Goal: Task Accomplishment & Management: Use online tool/utility

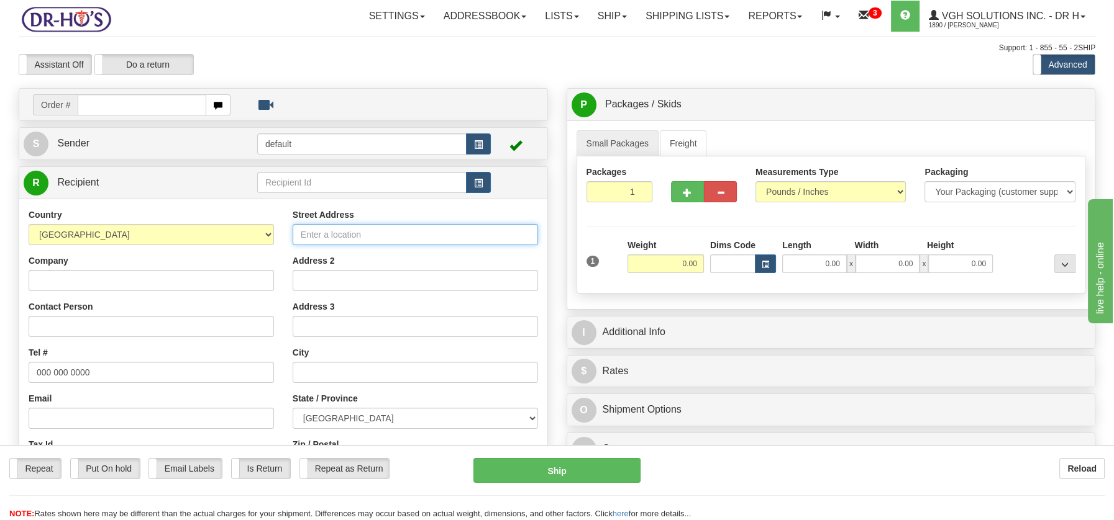
click at [320, 239] on input "Street Address" at bounding box center [415, 234] width 245 height 21
paste input "[STREET_ADDRESS]"
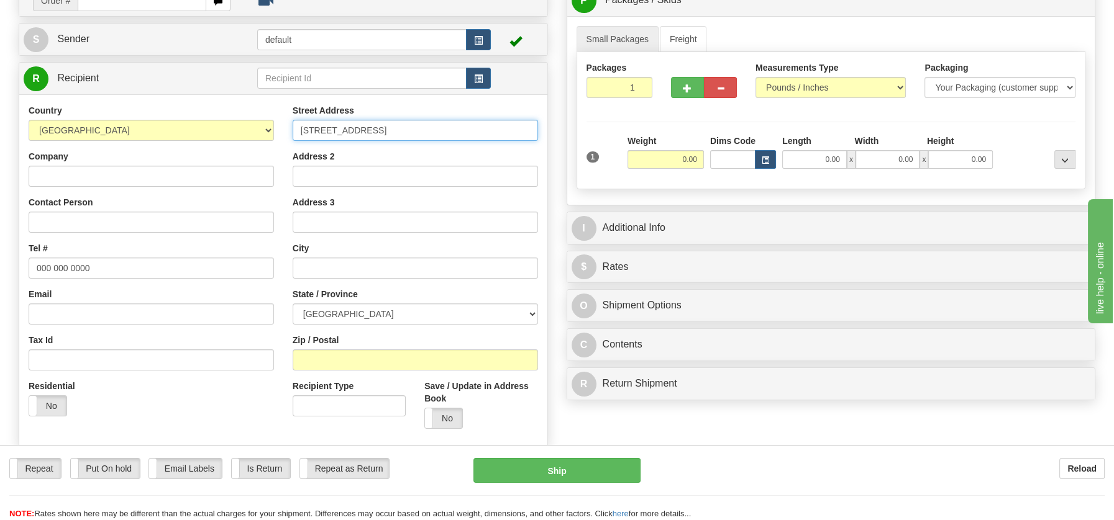
scroll to position [150, 0]
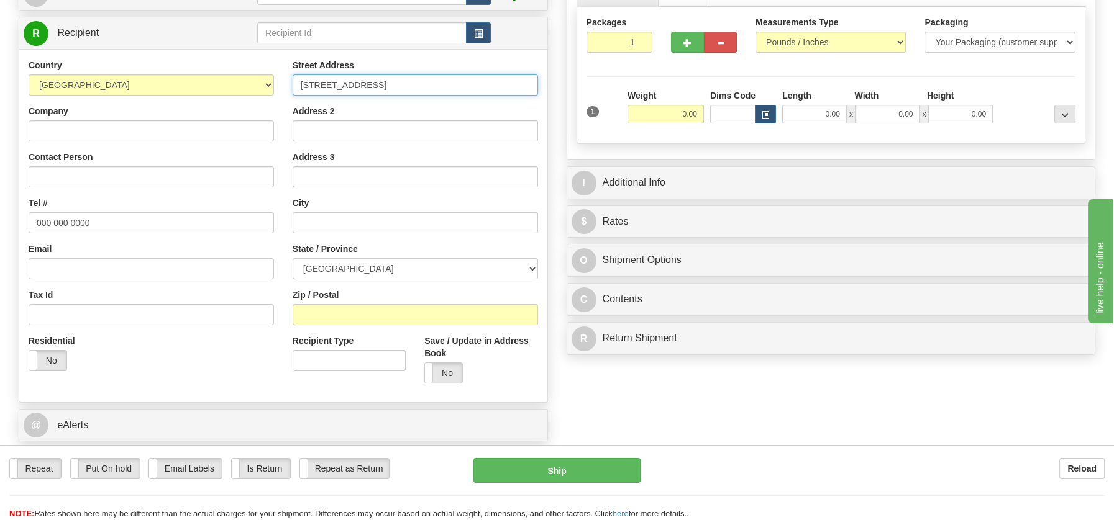
type input "[STREET_ADDRESS]"
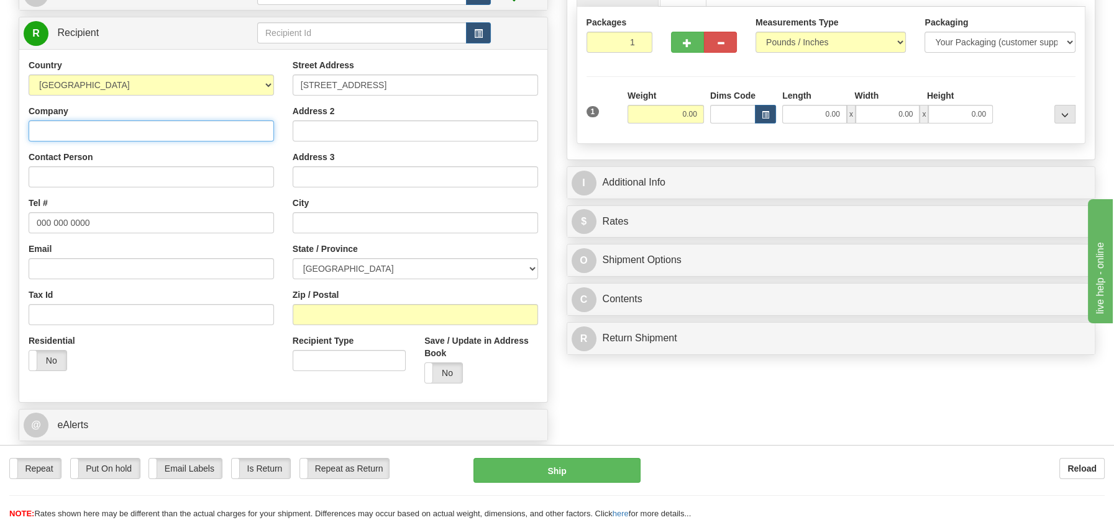
click at [86, 129] on input "Company" at bounding box center [151, 130] width 245 height 21
paste input "[PERSON_NAME]"
type input "[PERSON_NAME]"
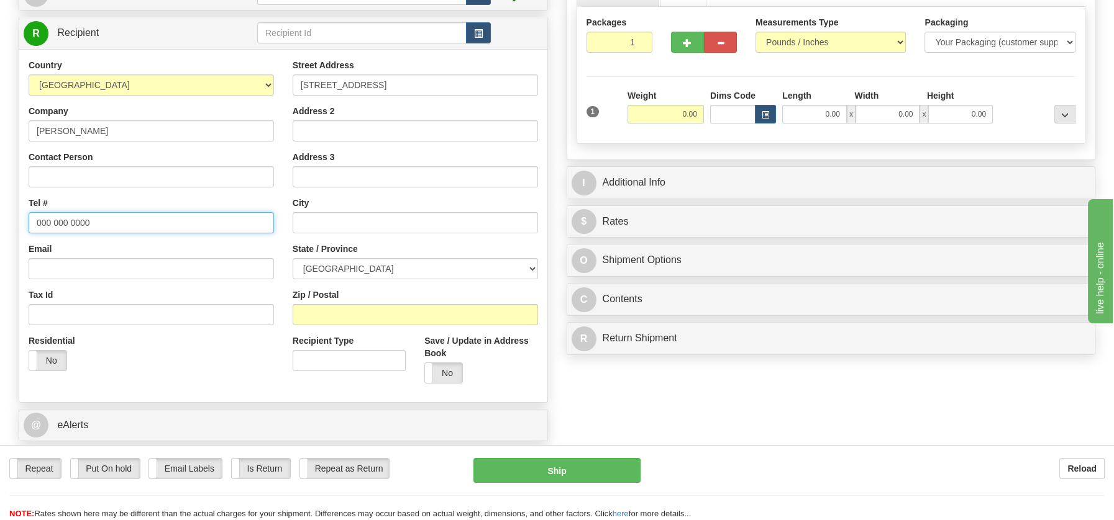
drag, startPoint x: 37, startPoint y: 219, endPoint x: 114, endPoint y: 226, distance: 78.0
click at [114, 226] on input "000 000 0000" at bounding box center [151, 222] width 245 height 21
paste input "4183441439"
type input "4183441439"
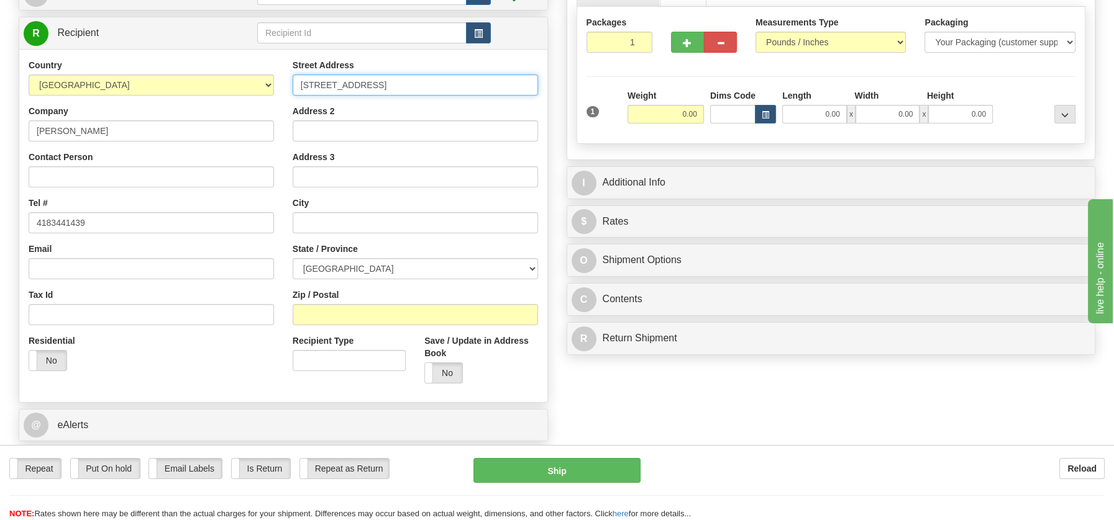
drag, startPoint x: 364, startPoint y: 84, endPoint x: 473, endPoint y: 89, distance: 108.8
click at [473, 89] on input "[STREET_ADDRESS]" at bounding box center [415, 85] width 245 height 21
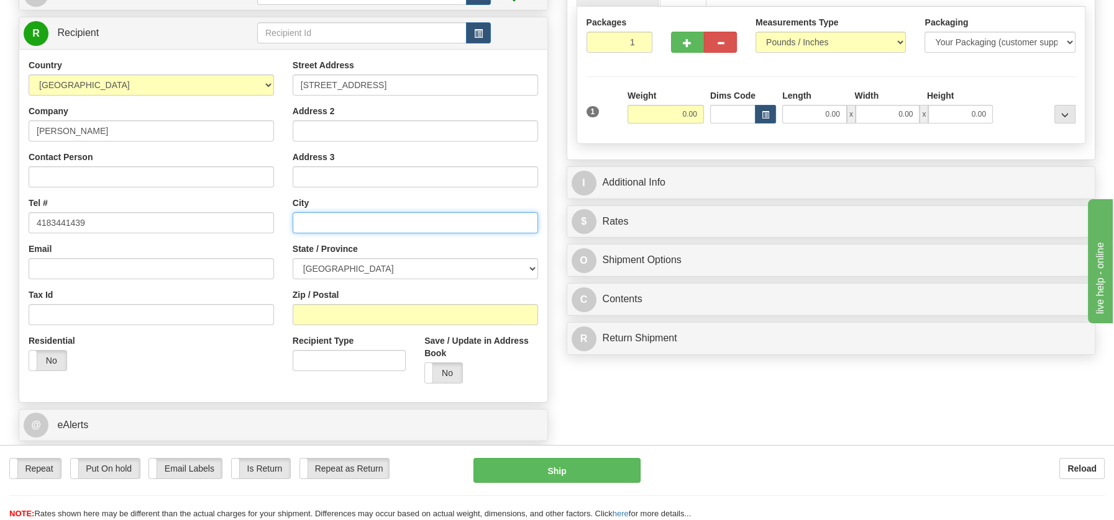
click at [341, 224] on input "text" at bounding box center [415, 222] width 245 height 21
paste input "Hébertville, QC G8N 1E3"
drag, startPoint x: 361, startPoint y: 219, endPoint x: 436, endPoint y: 225, distance: 74.8
click at [436, 225] on input "Hébertville, QC G8N 1E3" at bounding box center [415, 222] width 245 height 21
type input "Hébertville, QC G8N 1E3"
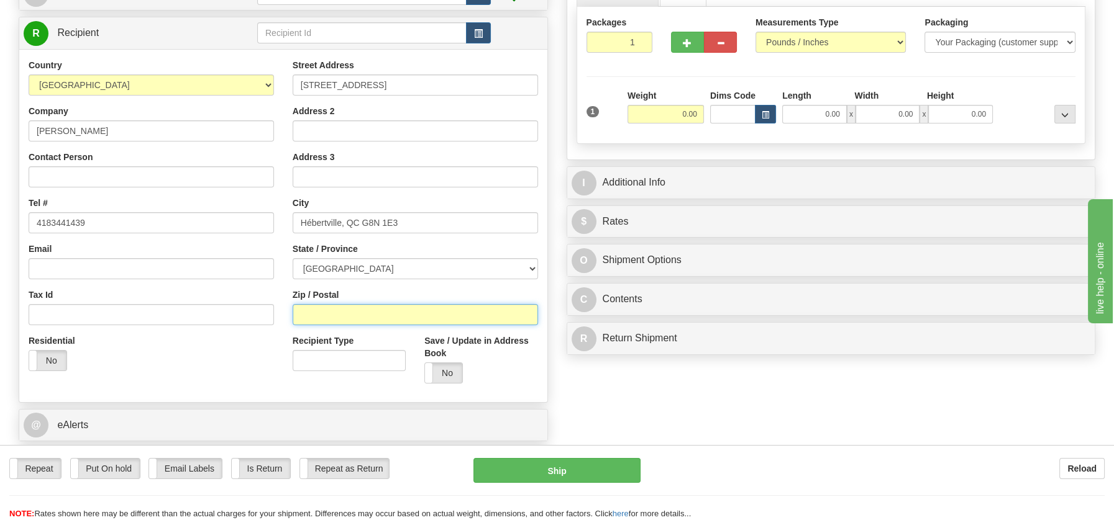
click at [344, 315] on input "Zip / Postal" at bounding box center [415, 314] width 245 height 21
paste input "G8N 1E3"
type input "G8N 1E3"
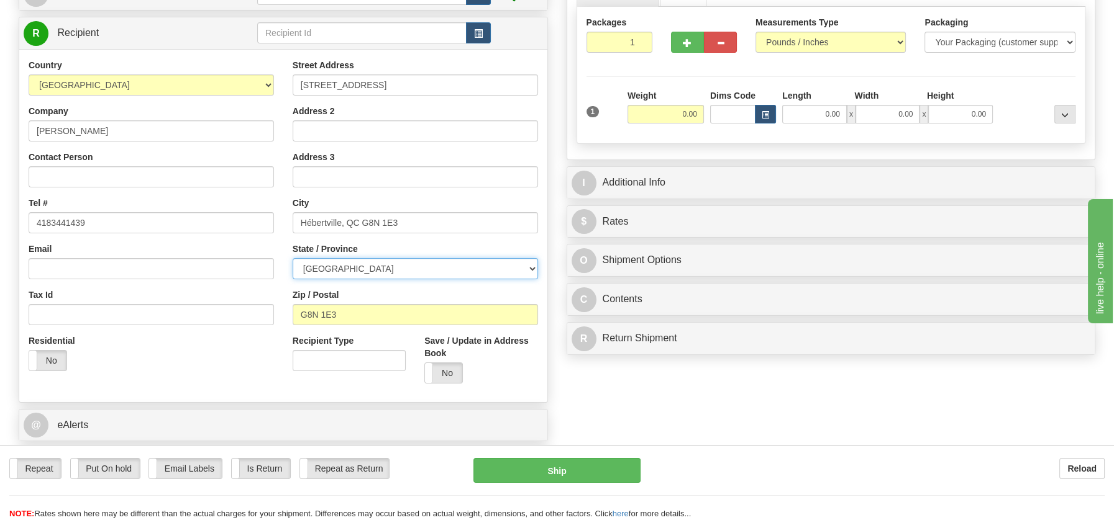
click at [529, 268] on select "[GEOGRAPHIC_DATA] [GEOGRAPHIC_DATA] [GEOGRAPHIC_DATA] [GEOGRAPHIC_DATA] [GEOGRA…" at bounding box center [415, 268] width 245 height 21
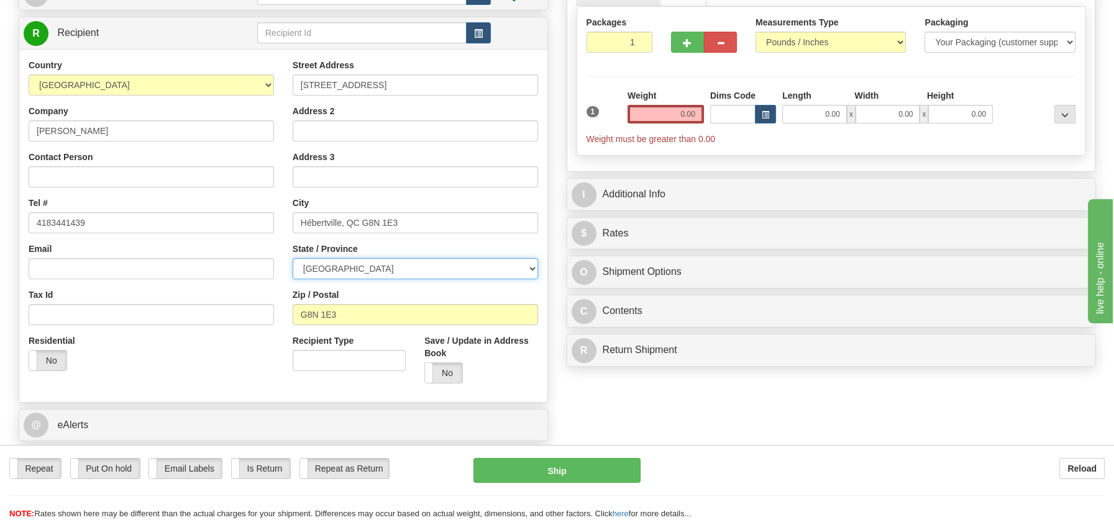
select select "QC"
click at [293, 258] on select "[GEOGRAPHIC_DATA] [GEOGRAPHIC_DATA] [GEOGRAPHIC_DATA] [GEOGRAPHIC_DATA] [GEOGRA…" at bounding box center [415, 268] width 245 height 21
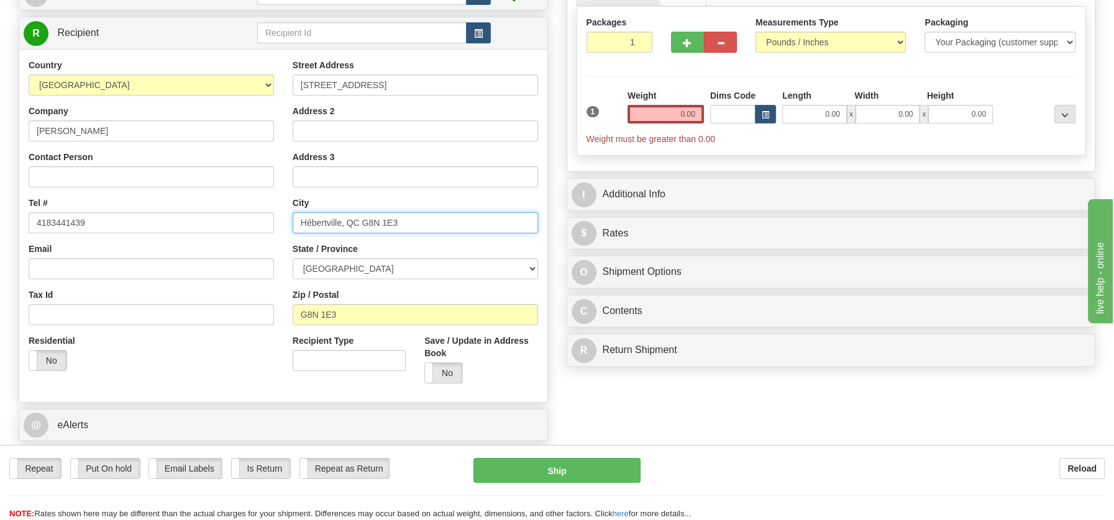
drag, startPoint x: 343, startPoint y: 223, endPoint x: 495, endPoint y: 222, distance: 151.5
click at [495, 222] on input "Hébertville, QC G8N 1E3" at bounding box center [415, 222] width 245 height 21
type input "Hébertville"
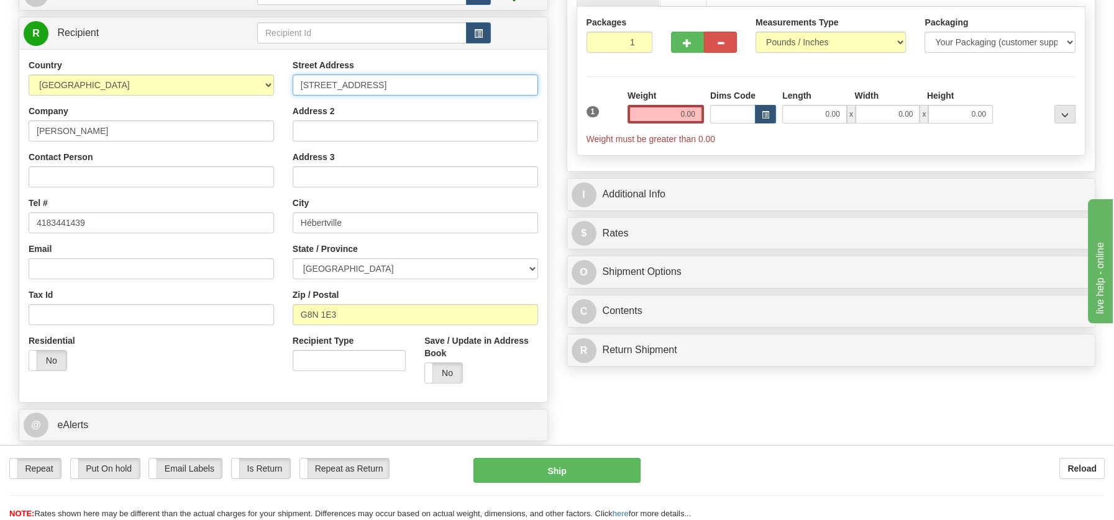
drag, startPoint x: 368, startPoint y: 84, endPoint x: 525, endPoint y: 85, distance: 157.1
click at [525, 85] on input "[STREET_ADDRESS]" at bounding box center [415, 85] width 245 height 21
type input "[GEOGRAPHIC_DATA][PERSON_NAME]"
drag, startPoint x: 666, startPoint y: 112, endPoint x: 716, endPoint y: 112, distance: 49.7
click at [716, 112] on div "1 Weight 0.00 Dims Code 0.00" at bounding box center [831, 117] width 496 height 56
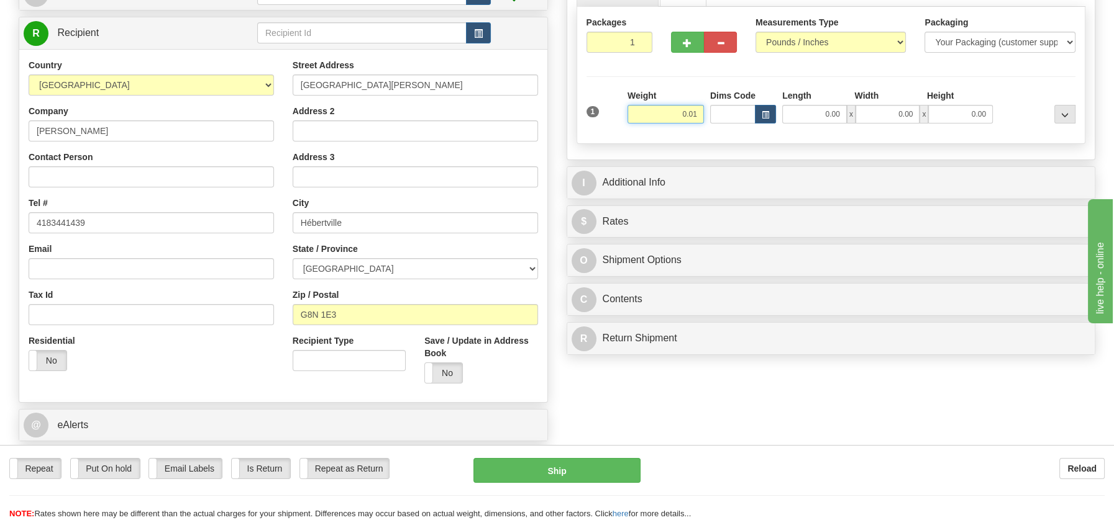
type input "0.01"
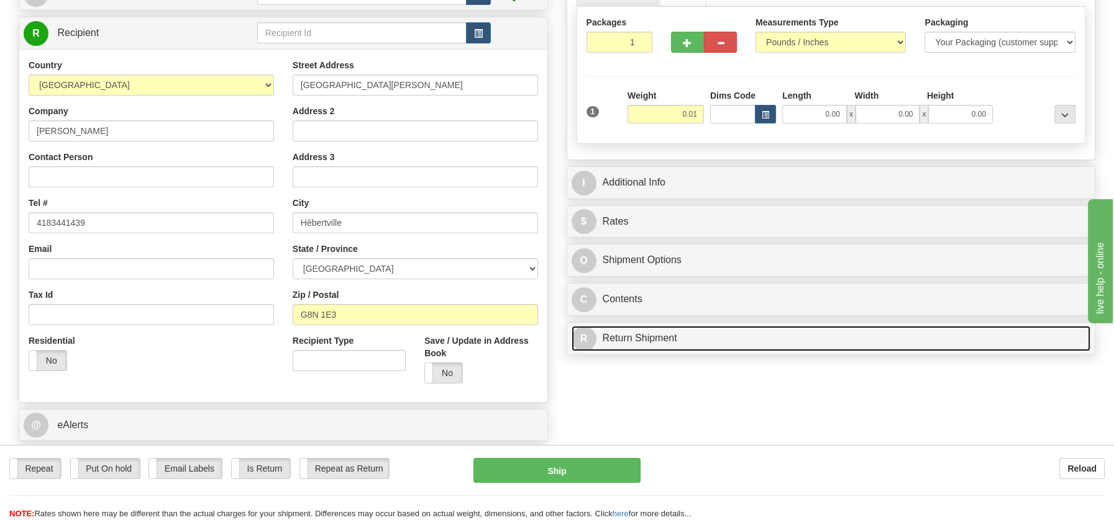
click at [630, 332] on div "P Packages / Skids 1 Packages - Weight: 0.00 Lbs 1 Skids - Weight: NaN Lbs Ship…" at bounding box center [831, 150] width 548 height 423
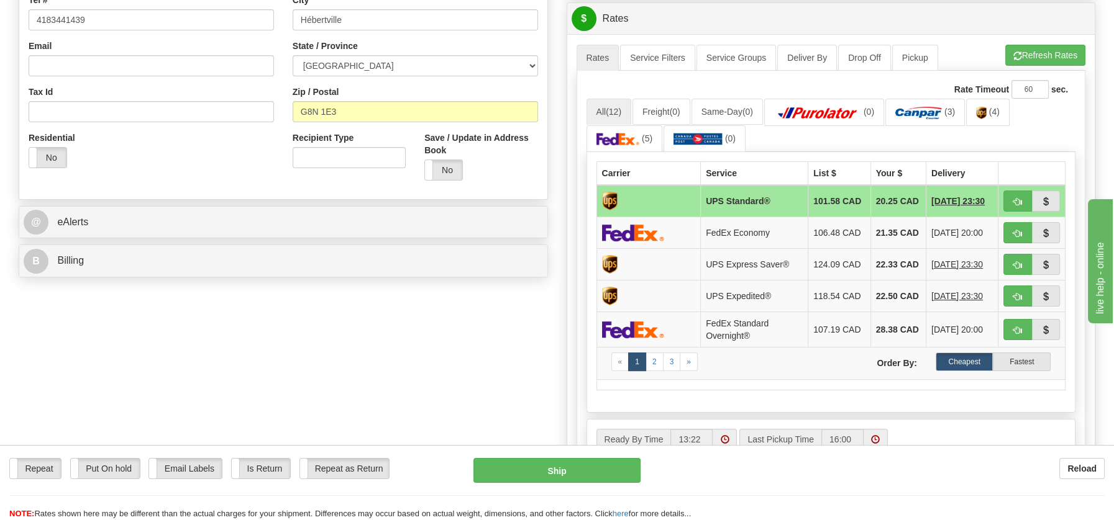
scroll to position [351, 0]
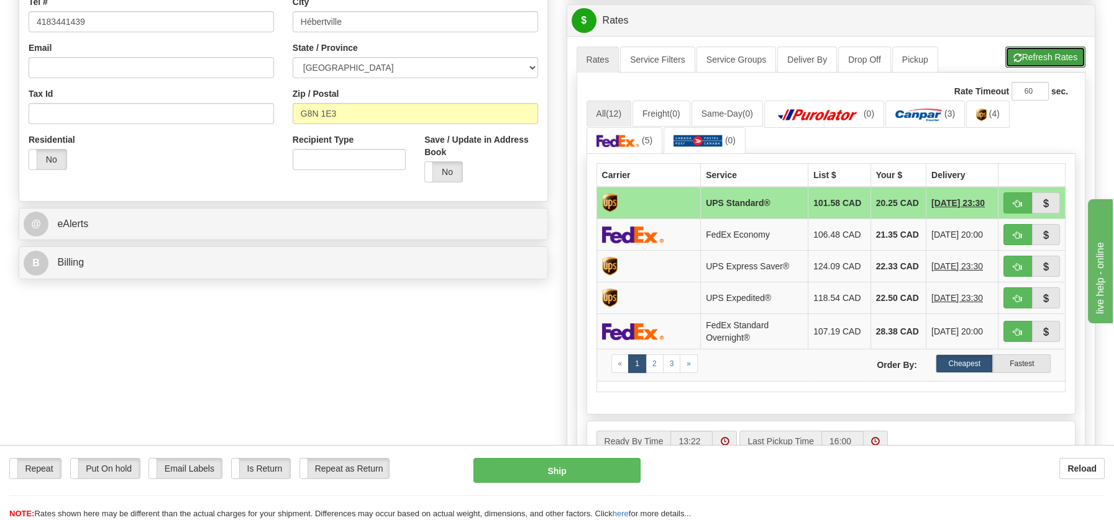
drag, startPoint x: 1036, startPoint y: 58, endPoint x: 1032, endPoint y: 70, distance: 11.8
click at [1036, 58] on button "Refresh Rates" at bounding box center [1045, 57] width 80 height 21
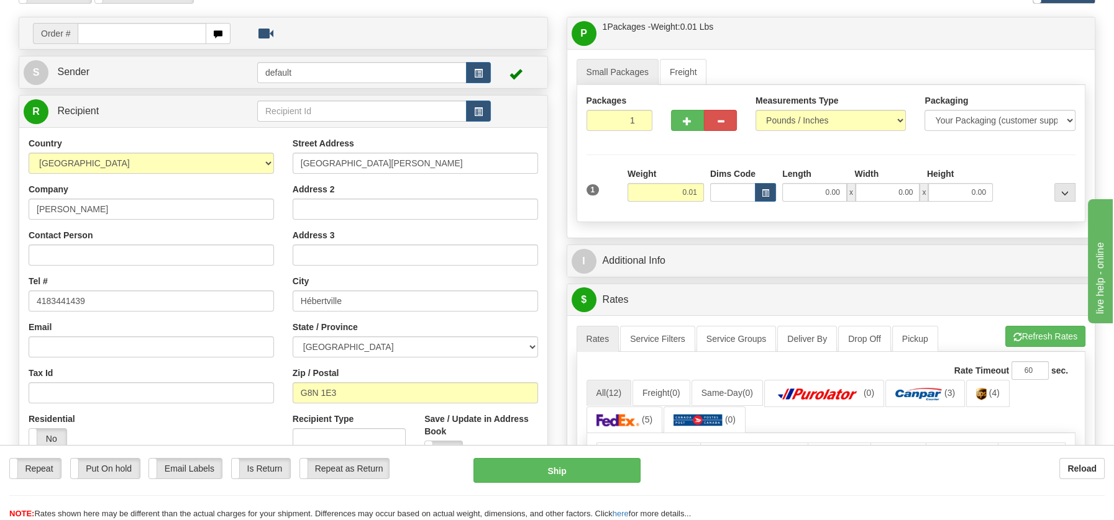
scroll to position [0, 0]
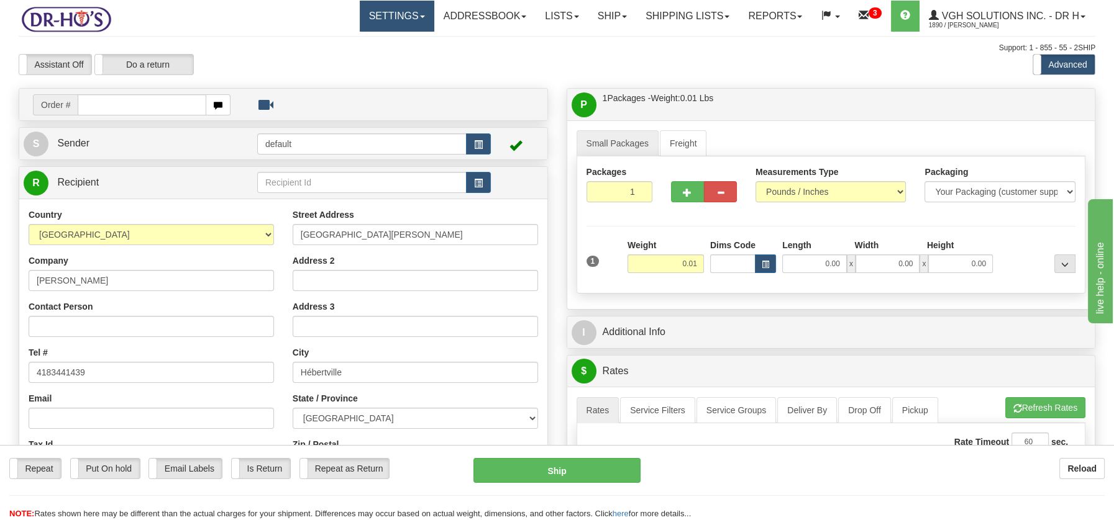
click at [414, 19] on link "Settings" at bounding box center [397, 16] width 75 height 31
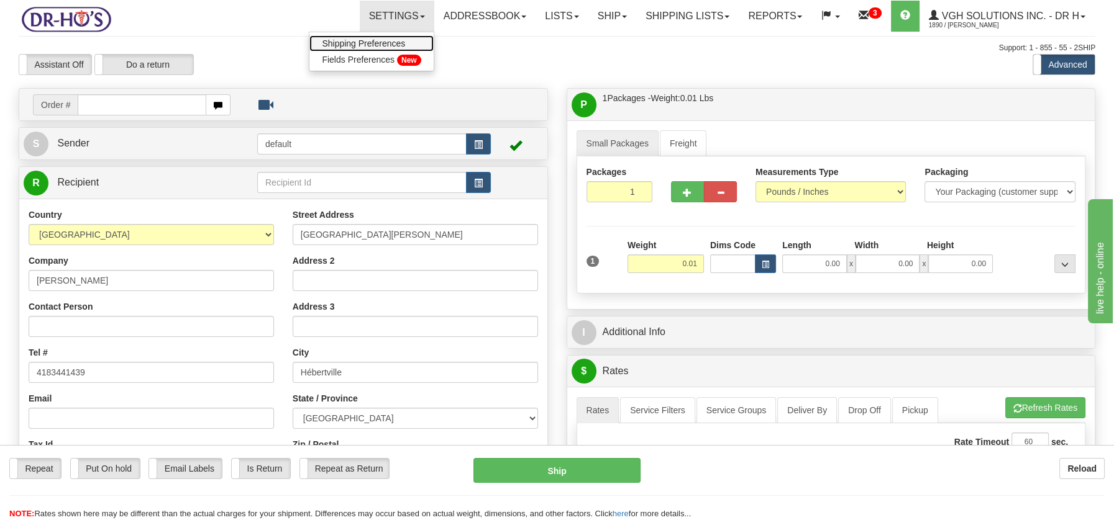
click at [370, 40] on span "Shipping Preferences" at bounding box center [363, 44] width 83 height 10
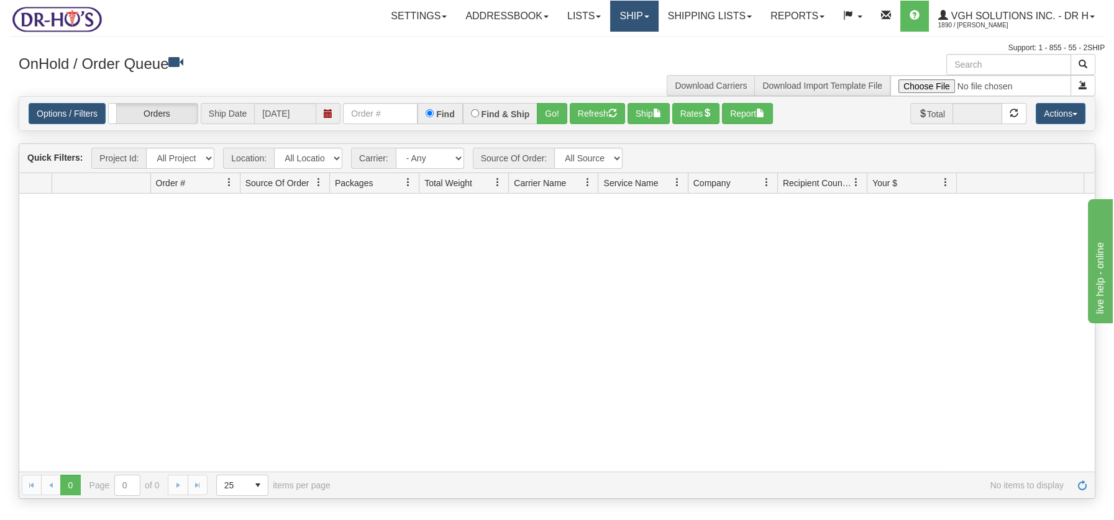
click at [631, 24] on link "Ship" at bounding box center [634, 16] width 48 height 31
click at [593, 42] on span "Ship Screen" at bounding box center [581, 44] width 47 height 10
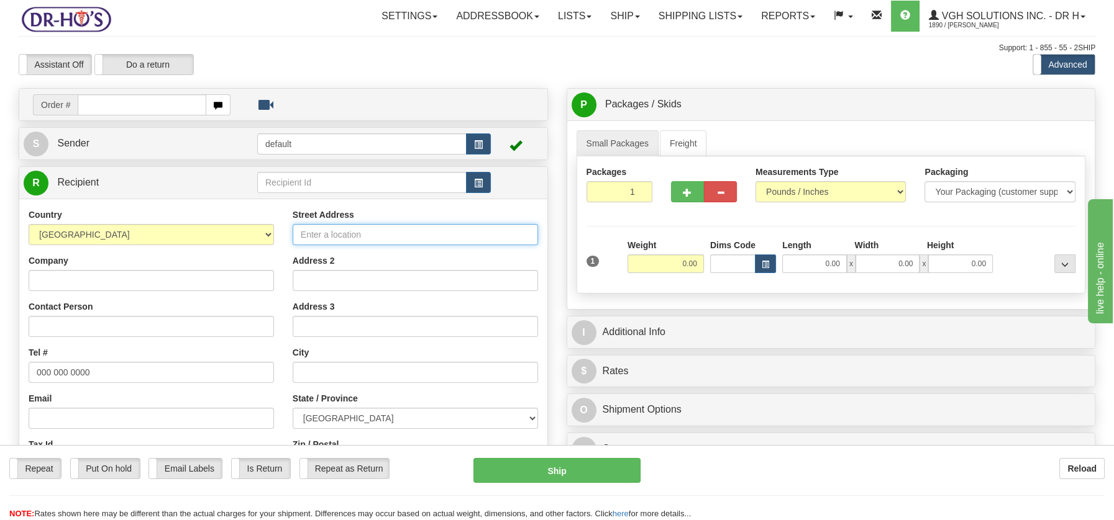
click at [313, 239] on input "Street Address" at bounding box center [415, 234] width 245 height 21
paste input "[STREET_ADDRESS][PERSON_NAME]"
type input "[STREET_ADDRESS][PERSON_NAME]"
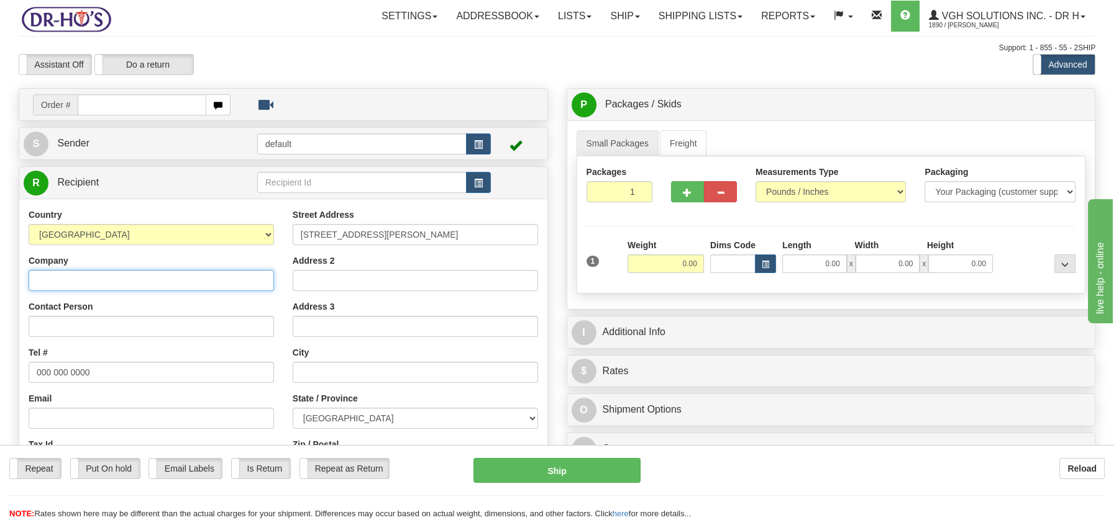
click at [98, 274] on input "Company" at bounding box center [151, 280] width 245 height 21
paste input "[PERSON_NAME]"
type input "[PERSON_NAME]"
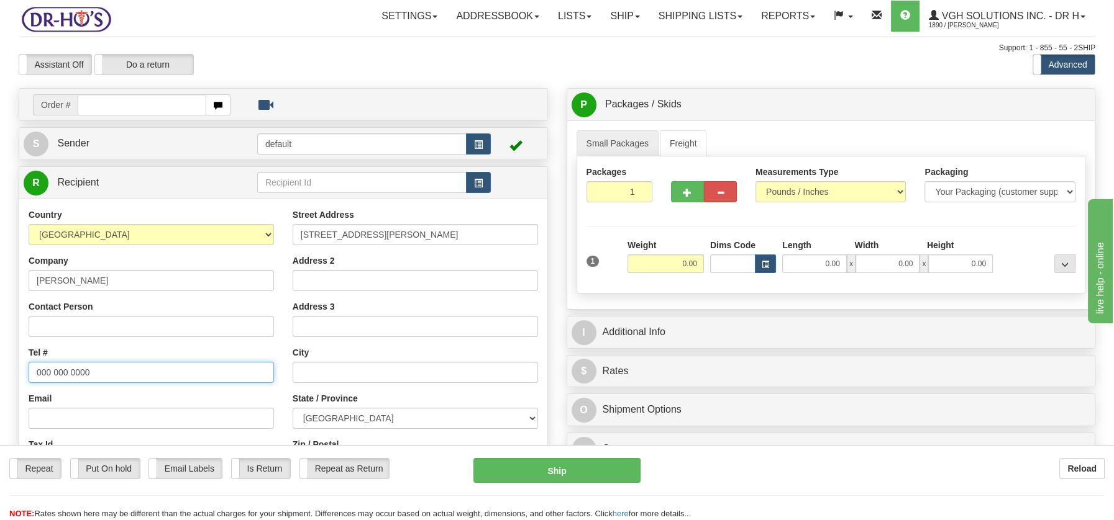
drag, startPoint x: 37, startPoint y: 372, endPoint x: 100, endPoint y: 371, distance: 63.4
click at [100, 371] on input "000 000 0000" at bounding box center [151, 372] width 245 height 21
paste input "4183441439"
type input "4183441439"
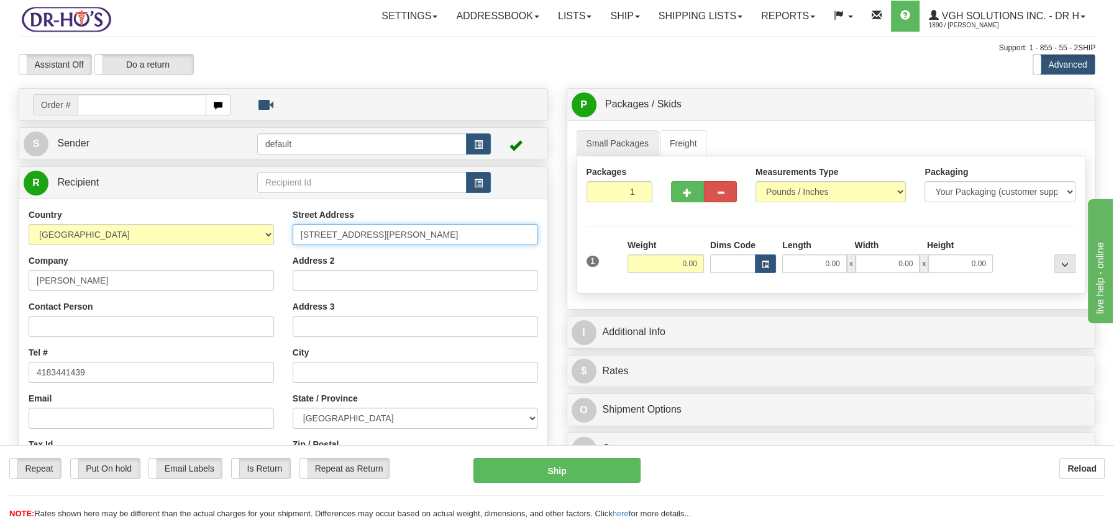
drag, startPoint x: 365, startPoint y: 232, endPoint x: 502, endPoint y: 235, distance: 137.9
click at [502, 235] on input "572 Rue Vézina Hébertville Quebec, G8N1E3" at bounding box center [415, 234] width 245 height 21
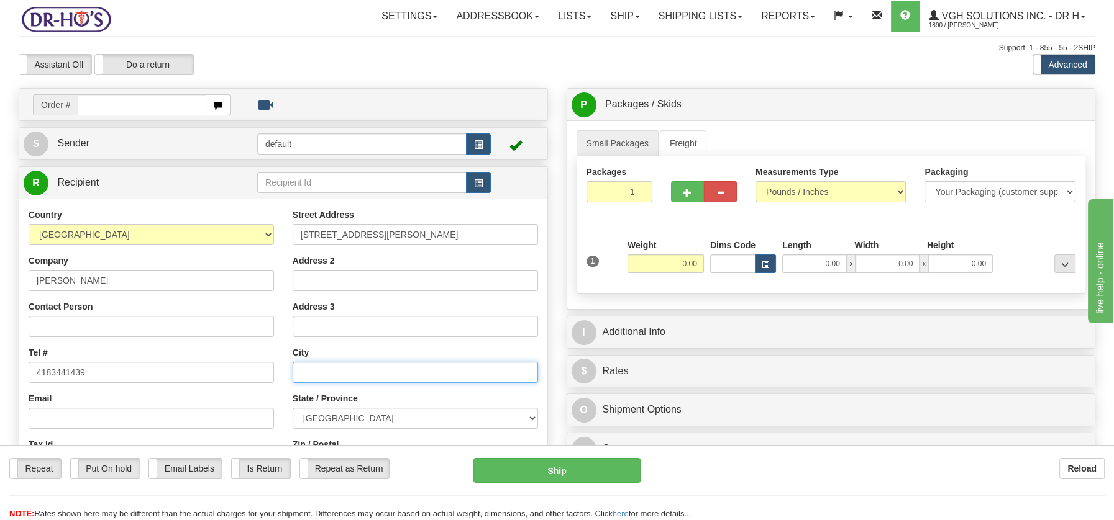
click at [337, 373] on input "text" at bounding box center [415, 372] width 245 height 21
paste input "Hébertville Quebec, G8N1E3"
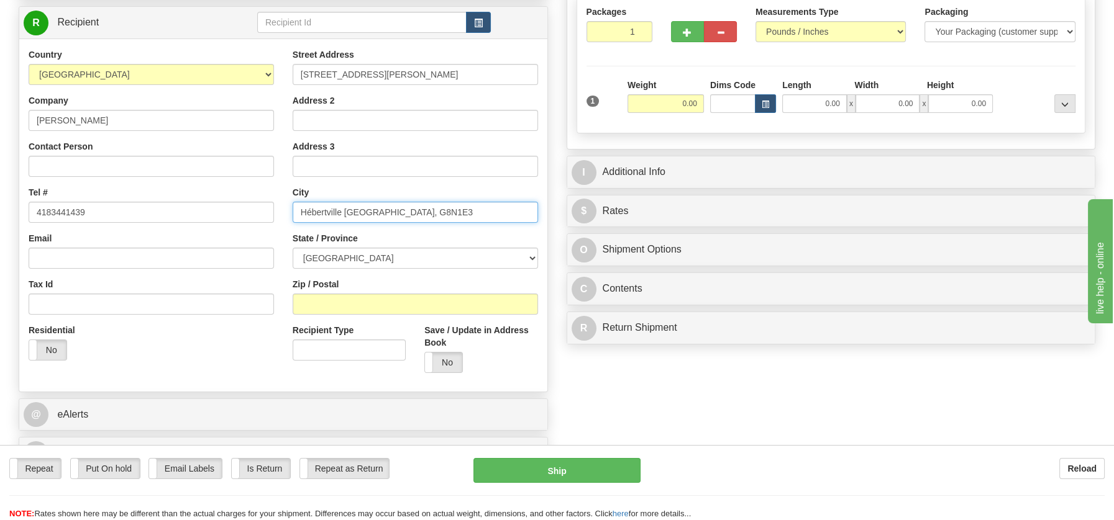
scroll to position [161, 0]
drag, startPoint x: 379, startPoint y: 208, endPoint x: 431, endPoint y: 212, distance: 52.3
click at [431, 212] on input "Hébertville Quebec, G8N1E3" at bounding box center [415, 211] width 245 height 21
type input "Hébertville Quebec, G8N1E3"
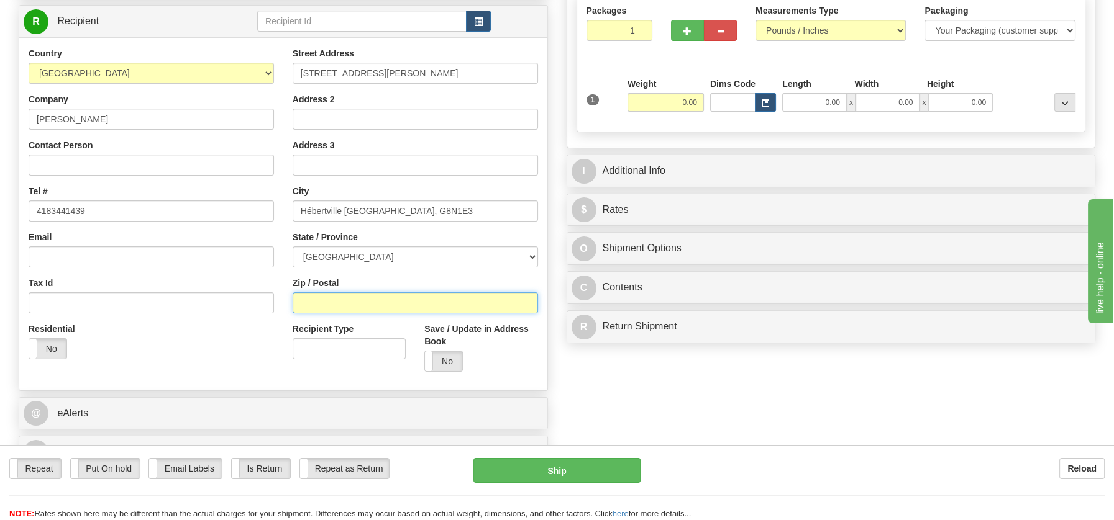
click at [301, 303] on input "Zip / Postal" at bounding box center [415, 303] width 245 height 21
paste input "G8N1E3"
type input "G8N1E3"
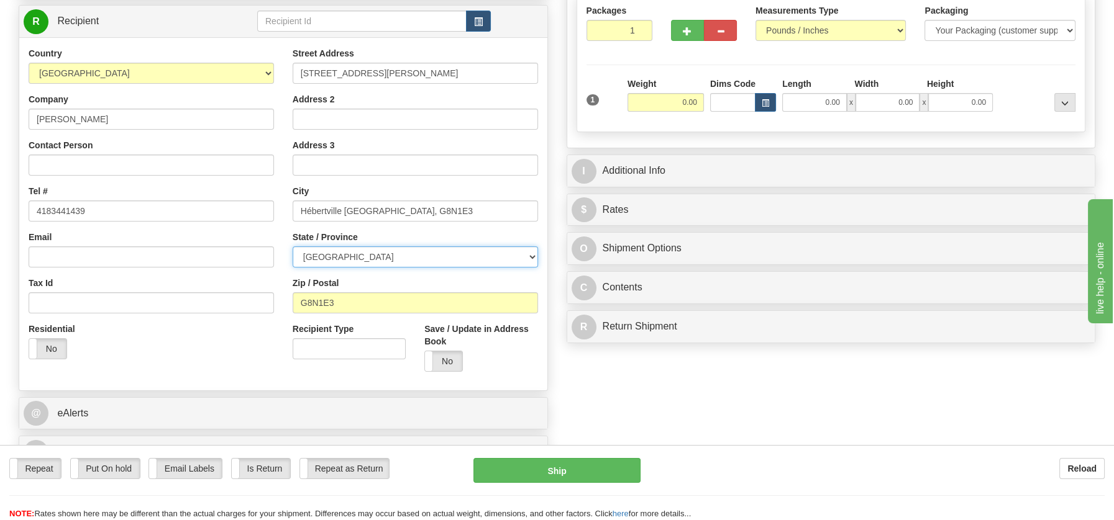
drag, startPoint x: 530, startPoint y: 255, endPoint x: 511, endPoint y: 261, distance: 20.8
click at [530, 255] on select "[GEOGRAPHIC_DATA] [GEOGRAPHIC_DATA] [GEOGRAPHIC_DATA] [GEOGRAPHIC_DATA] [GEOGRA…" at bounding box center [415, 257] width 245 height 21
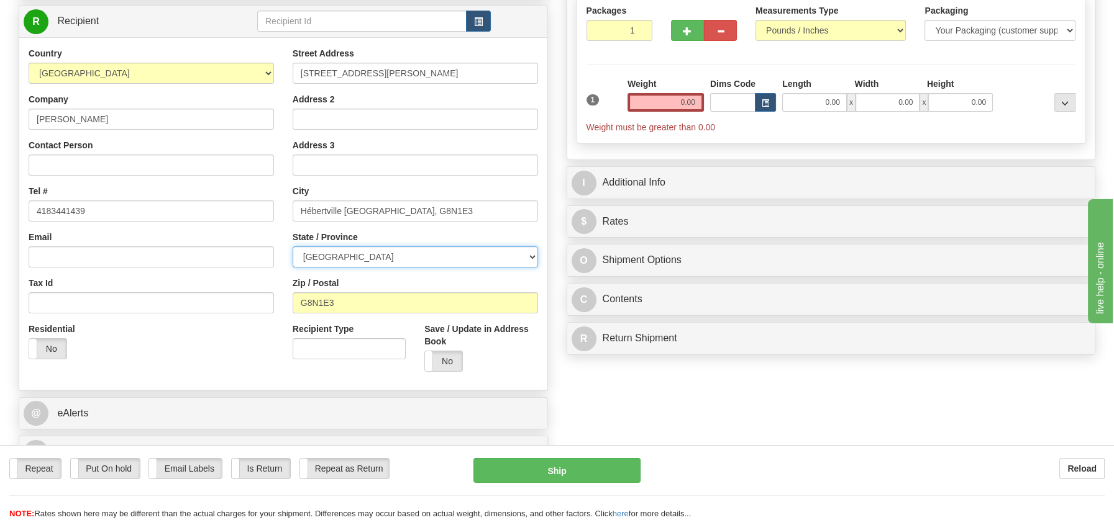
select select "QC"
click at [293, 247] on select "[GEOGRAPHIC_DATA] [GEOGRAPHIC_DATA] [GEOGRAPHIC_DATA] [GEOGRAPHIC_DATA] [GEOGRA…" at bounding box center [415, 257] width 245 height 21
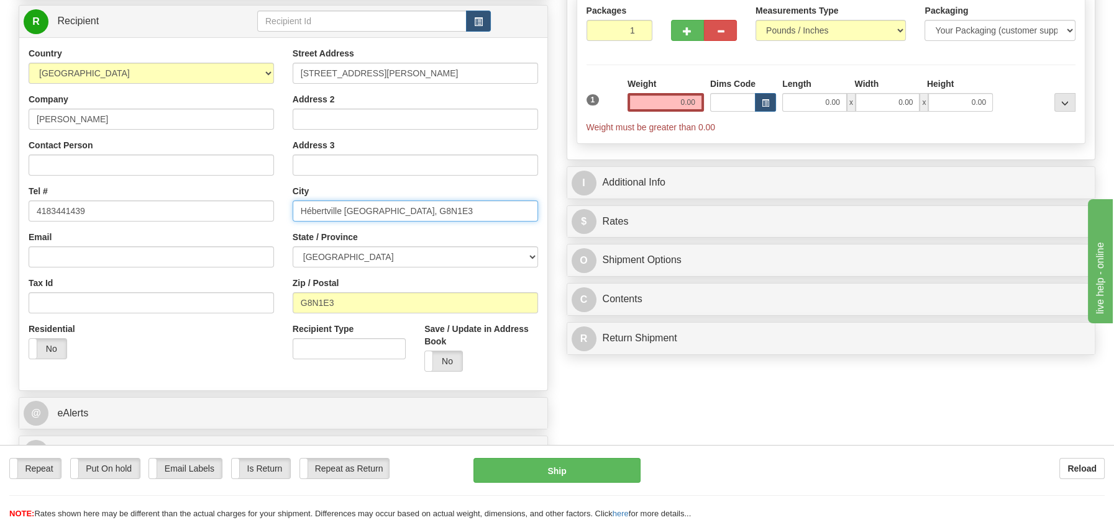
drag, startPoint x: 342, startPoint y: 209, endPoint x: 466, endPoint y: 207, distance: 123.6
click at [466, 207] on input "Hébertville Quebec, G8N1E3" at bounding box center [415, 211] width 245 height 21
type input "Hébertville"
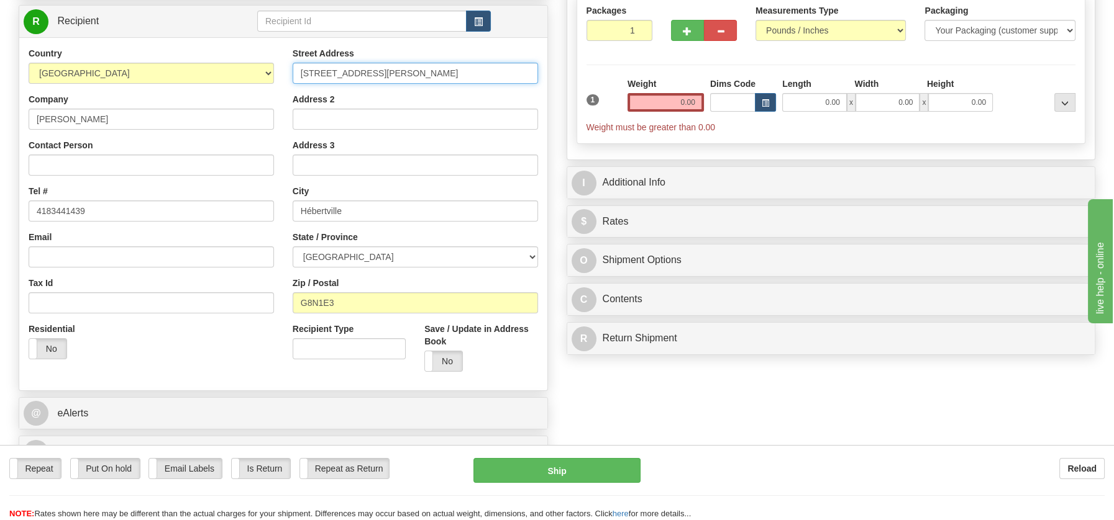
drag, startPoint x: 362, startPoint y: 71, endPoint x: 519, endPoint y: 77, distance: 157.2
click at [519, 77] on input "572 Rue Vézina Hébertville Quebec, G8N1E3" at bounding box center [415, 73] width 245 height 21
type input "[GEOGRAPHIC_DATA][PERSON_NAME]"
drag, startPoint x: 663, startPoint y: 105, endPoint x: 701, endPoint y: 106, distance: 38.5
click at [701, 106] on input "0.00" at bounding box center [665, 102] width 76 height 19
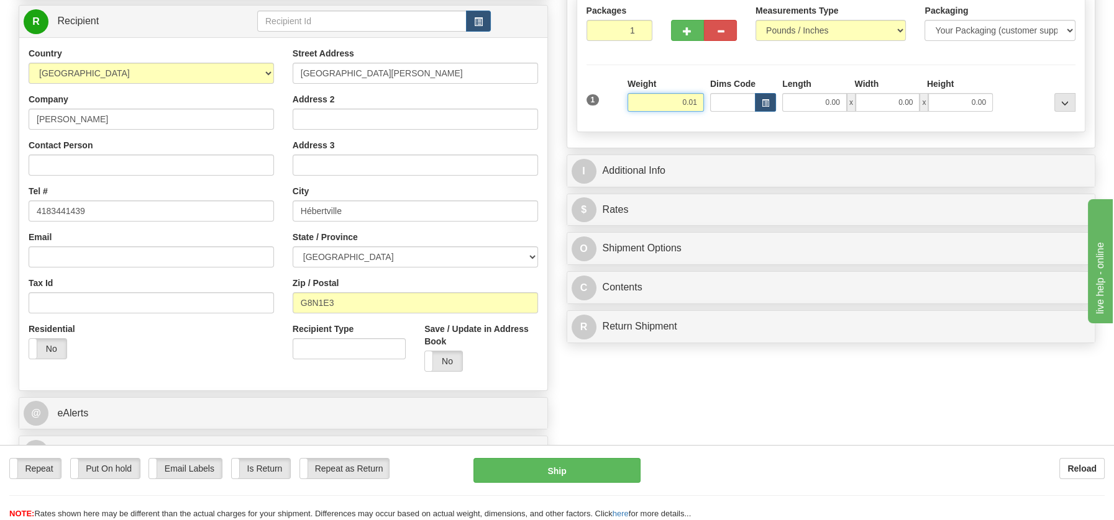
type input "0.01"
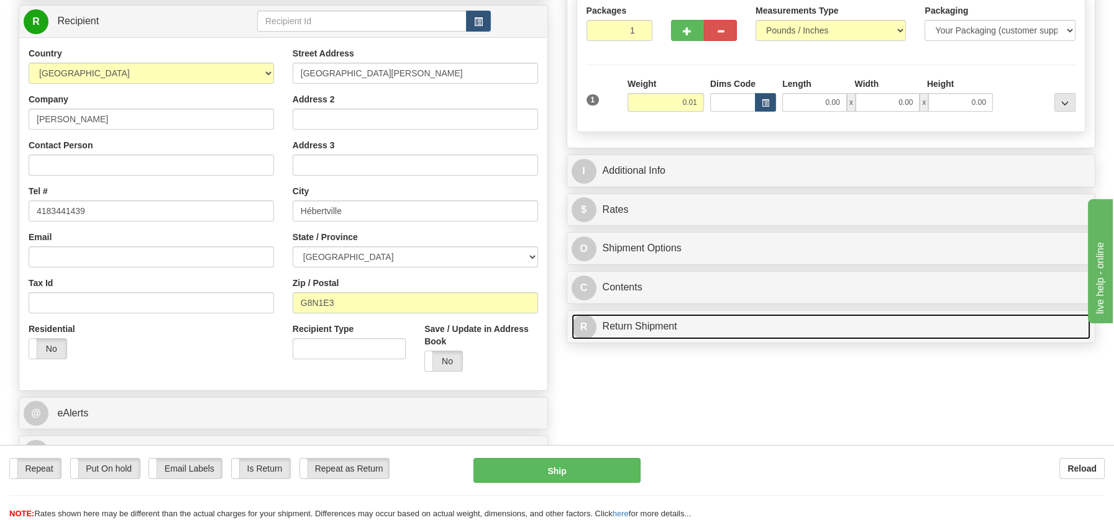
click at [606, 322] on link "R Return Shipment" at bounding box center [830, 326] width 519 height 25
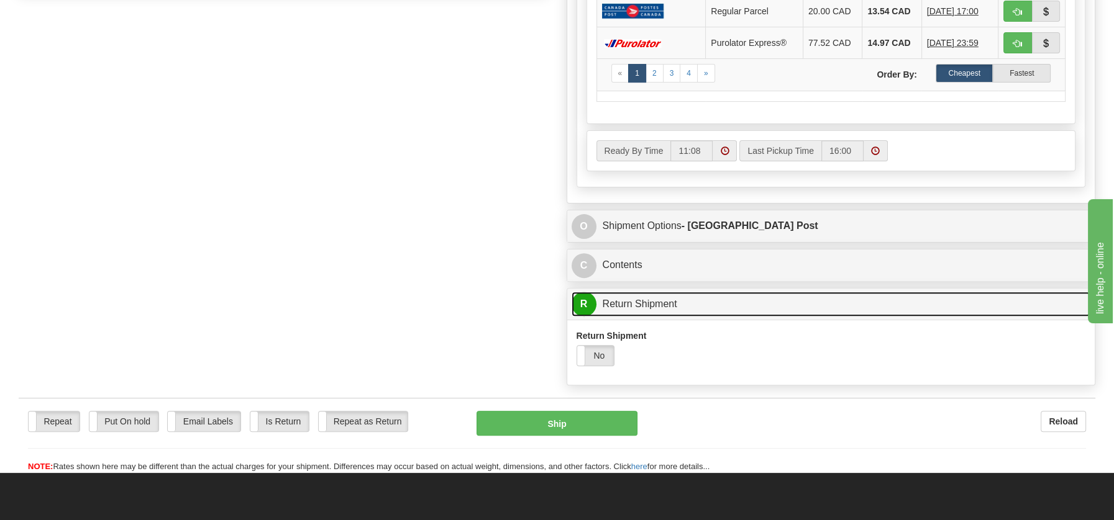
scroll to position [659, 0]
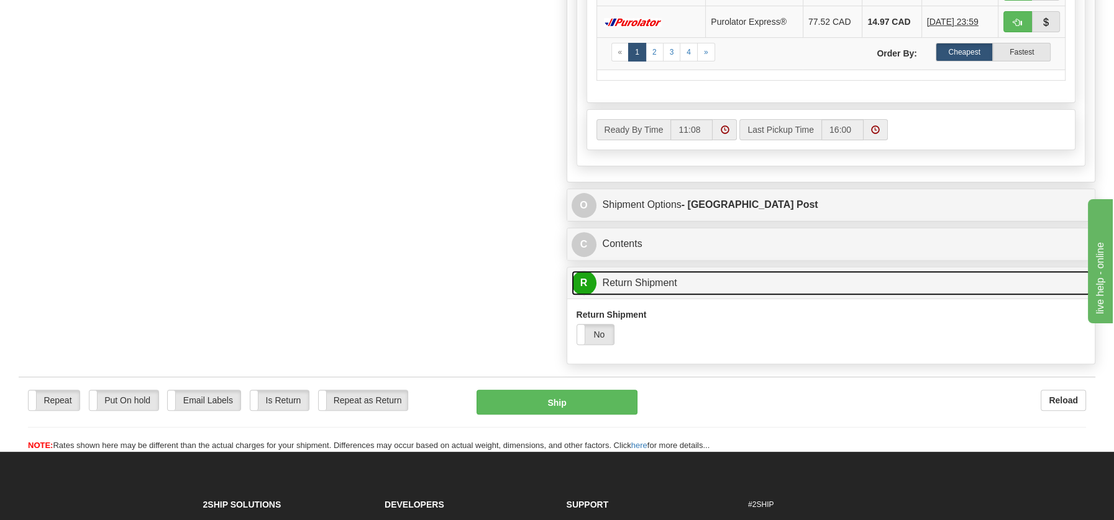
click at [609, 279] on link "R Return Shipment" at bounding box center [830, 283] width 519 height 25
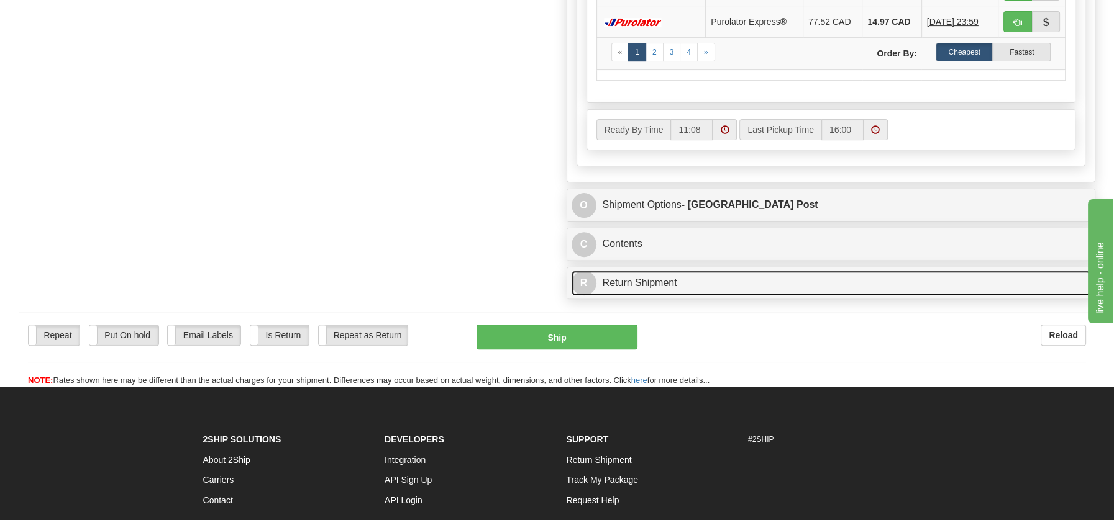
click at [612, 271] on link "R Return Shipment" at bounding box center [830, 283] width 519 height 25
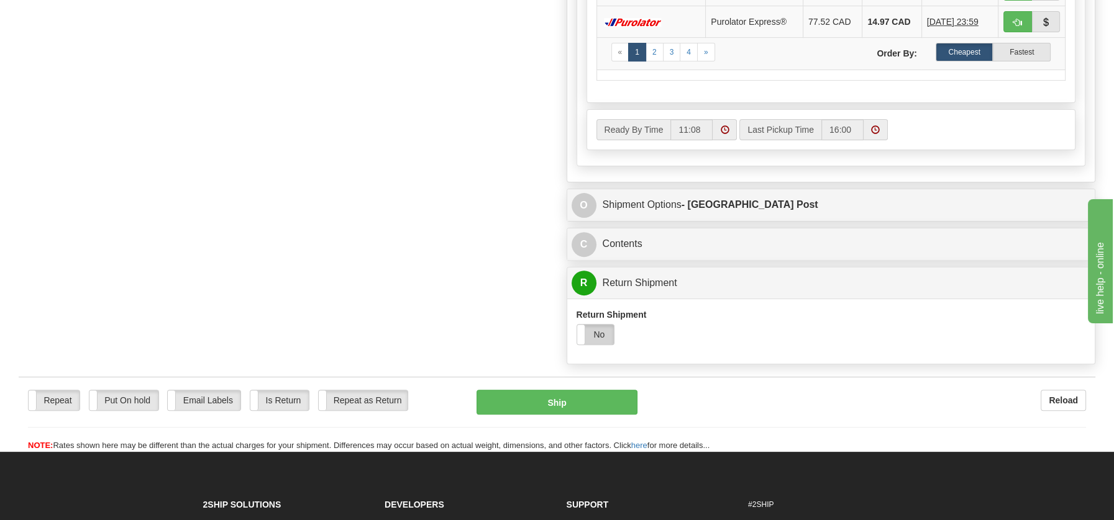
click at [596, 325] on label "No" at bounding box center [595, 335] width 37 height 20
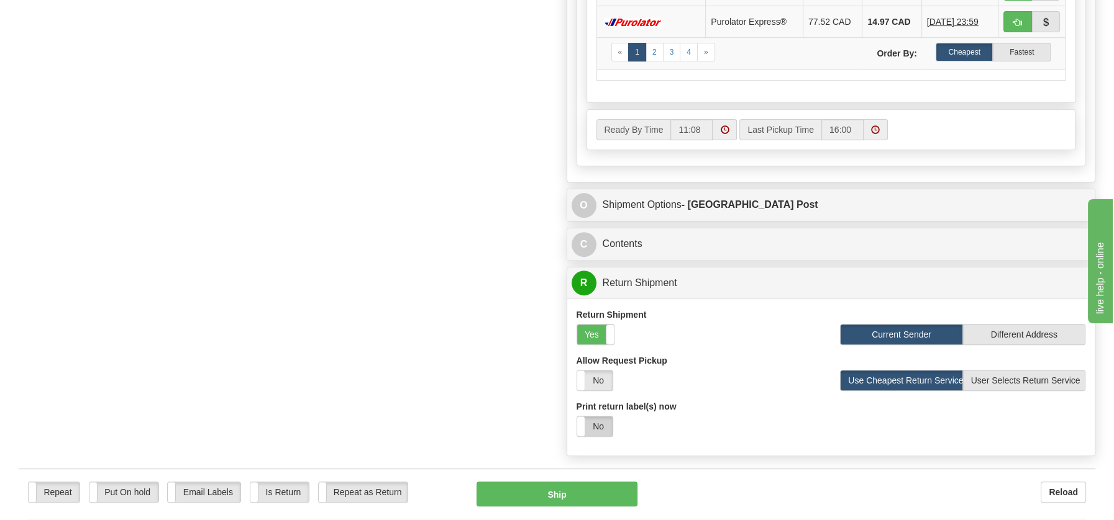
click at [603, 417] on label "No" at bounding box center [594, 427] width 35 height 20
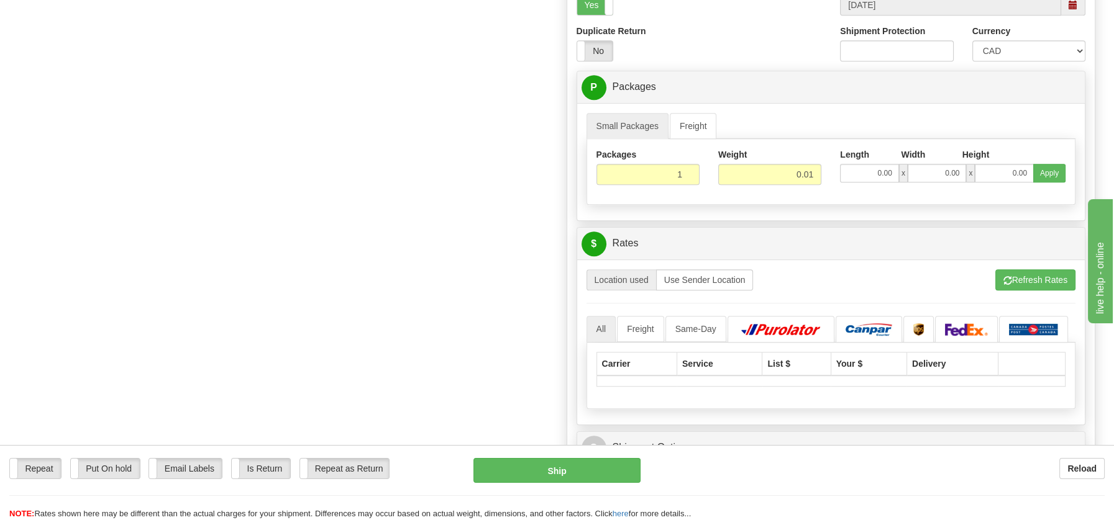
scroll to position [1063, 0]
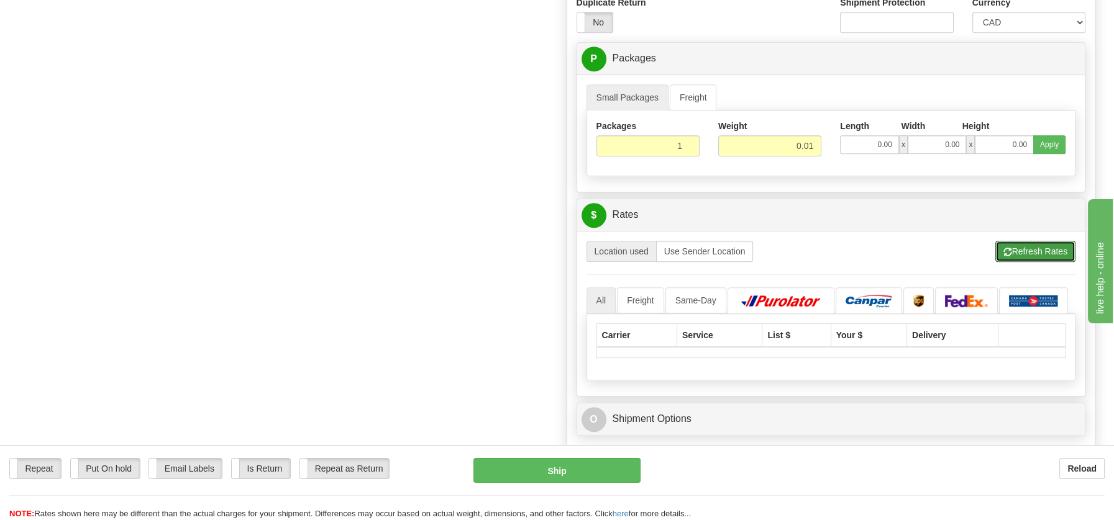
click at [1033, 246] on button "Refresh Rates" at bounding box center [1035, 251] width 80 height 21
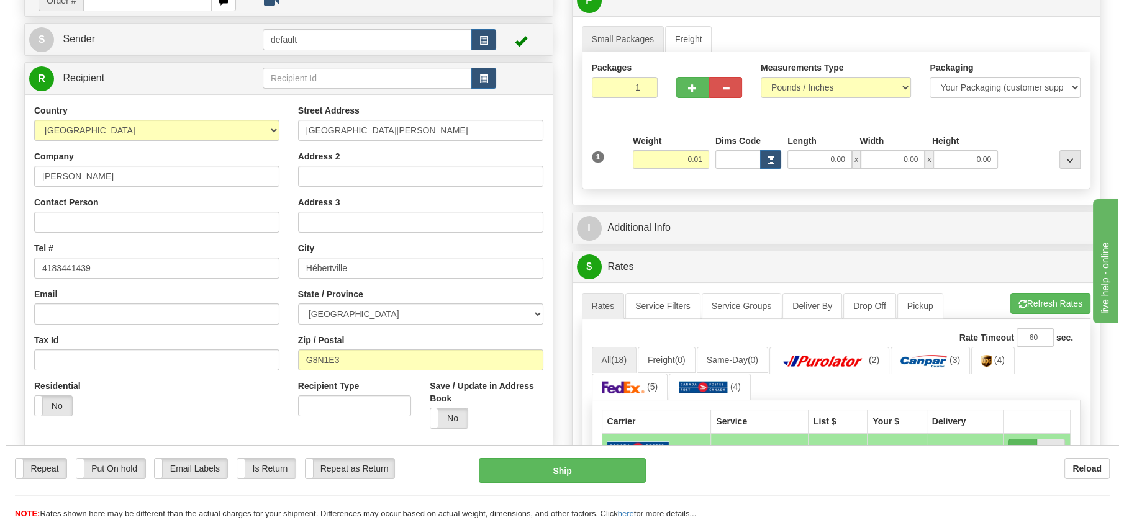
scroll to position [99, 0]
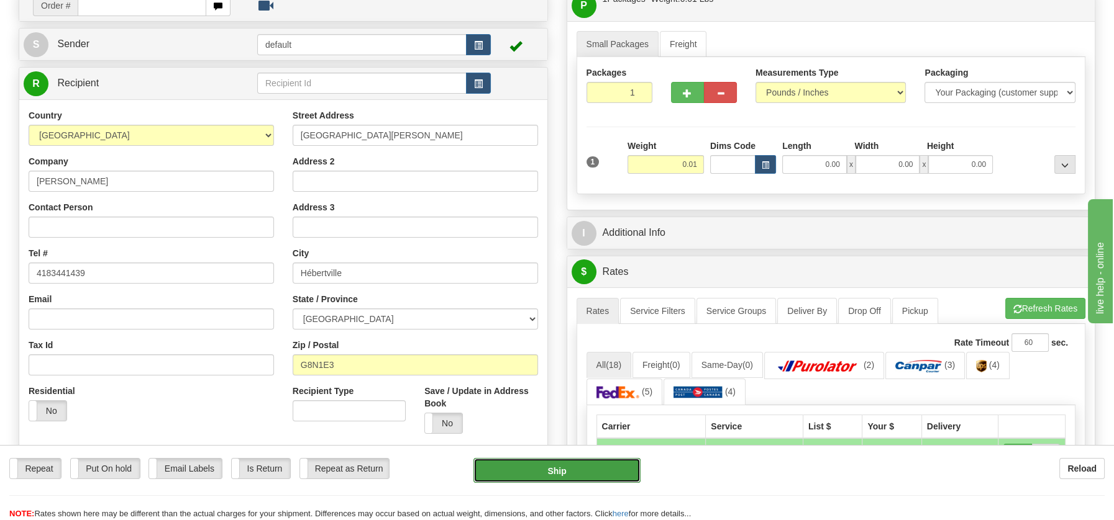
click at [570, 473] on button "Ship" at bounding box center [556, 470] width 167 height 25
type input "DOM.EP"
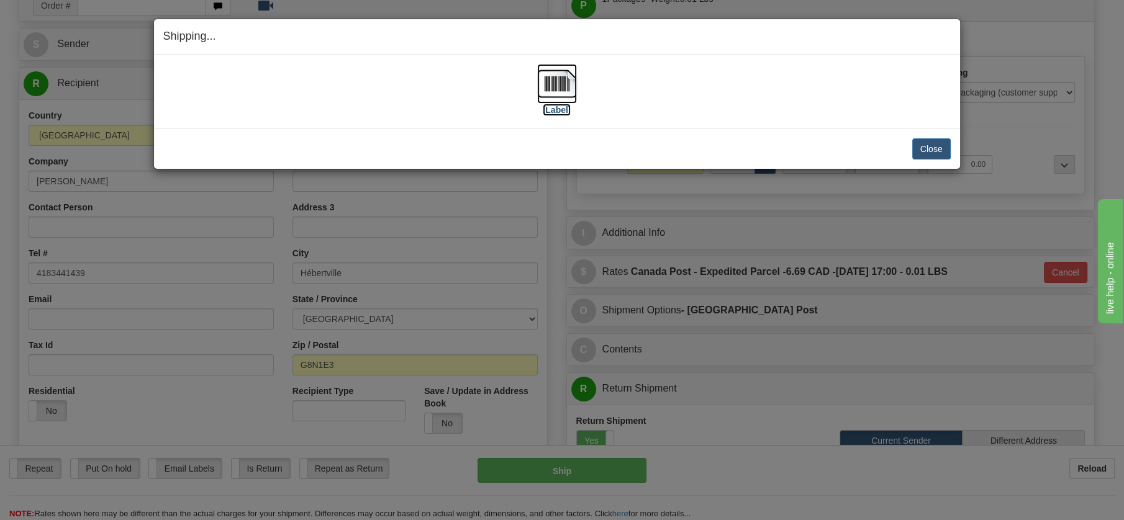
click at [560, 83] on img at bounding box center [557, 84] width 40 height 40
click at [942, 150] on button "Close" at bounding box center [931, 148] width 39 height 21
